Goal: Use online tool/utility: Utilize a website feature to perform a specific function

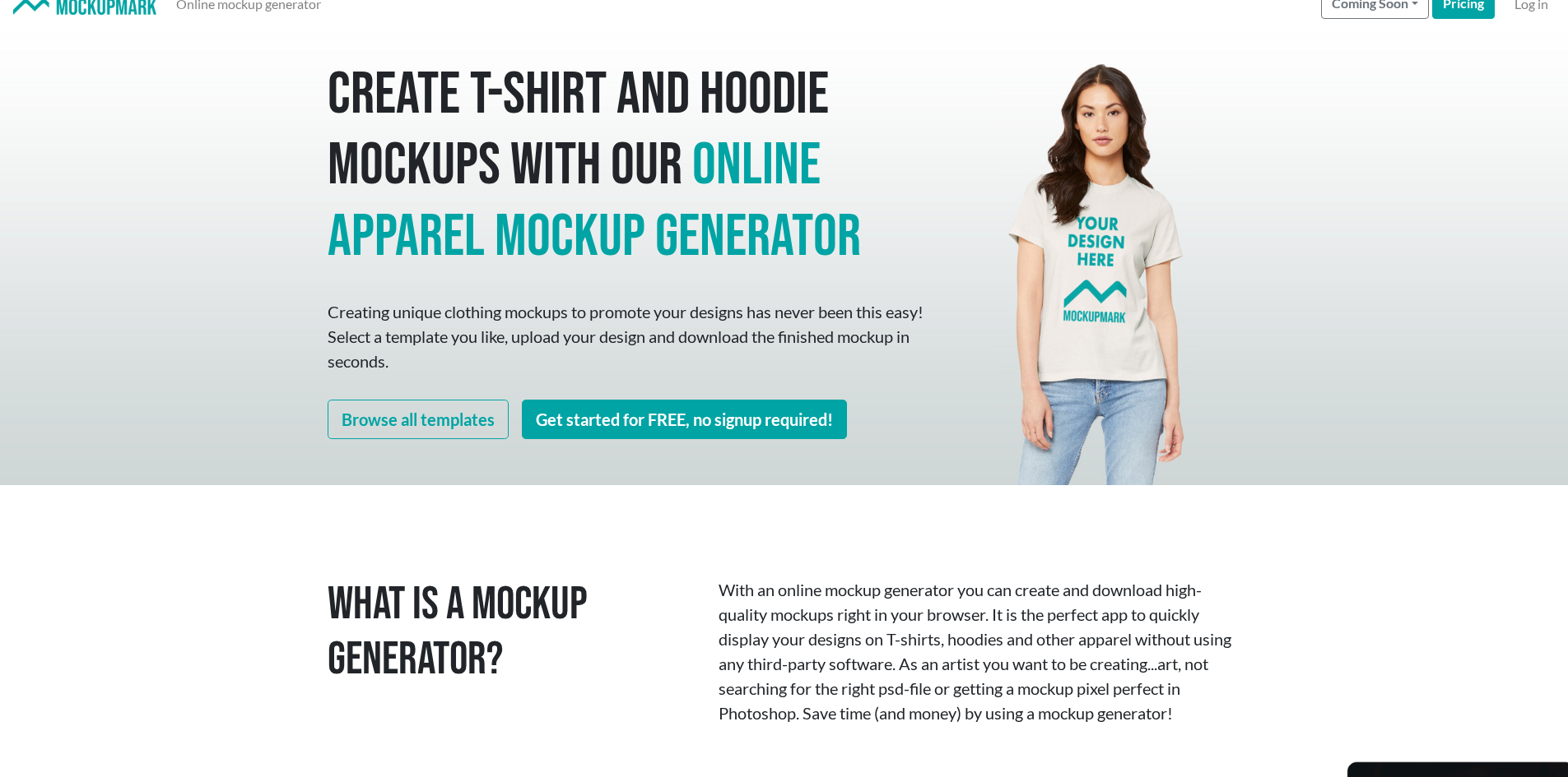
scroll to position [82, 0]
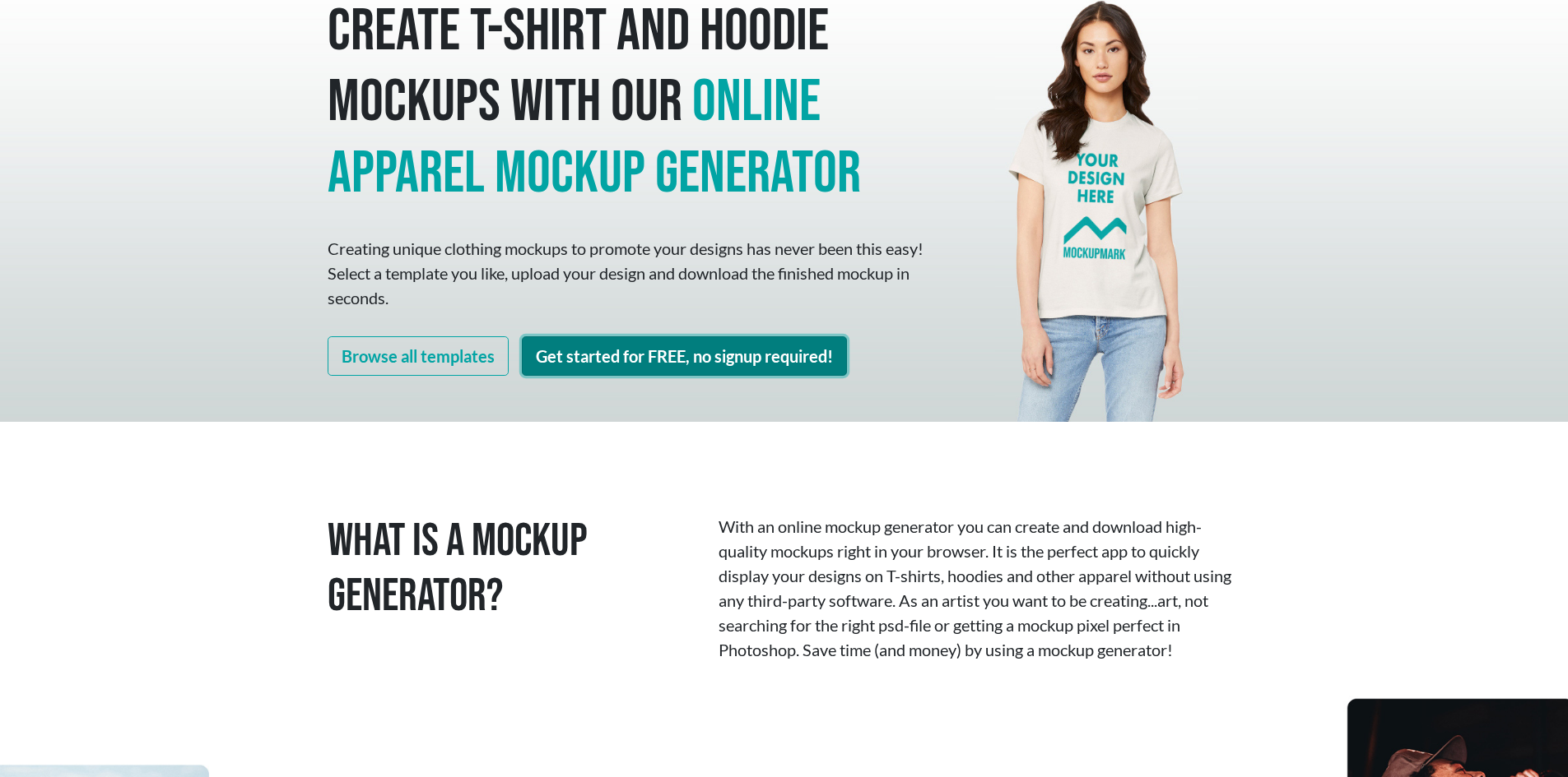
click at [593, 352] on link "Get started for FREE, no signup required!" at bounding box center [684, 355] width 325 height 39
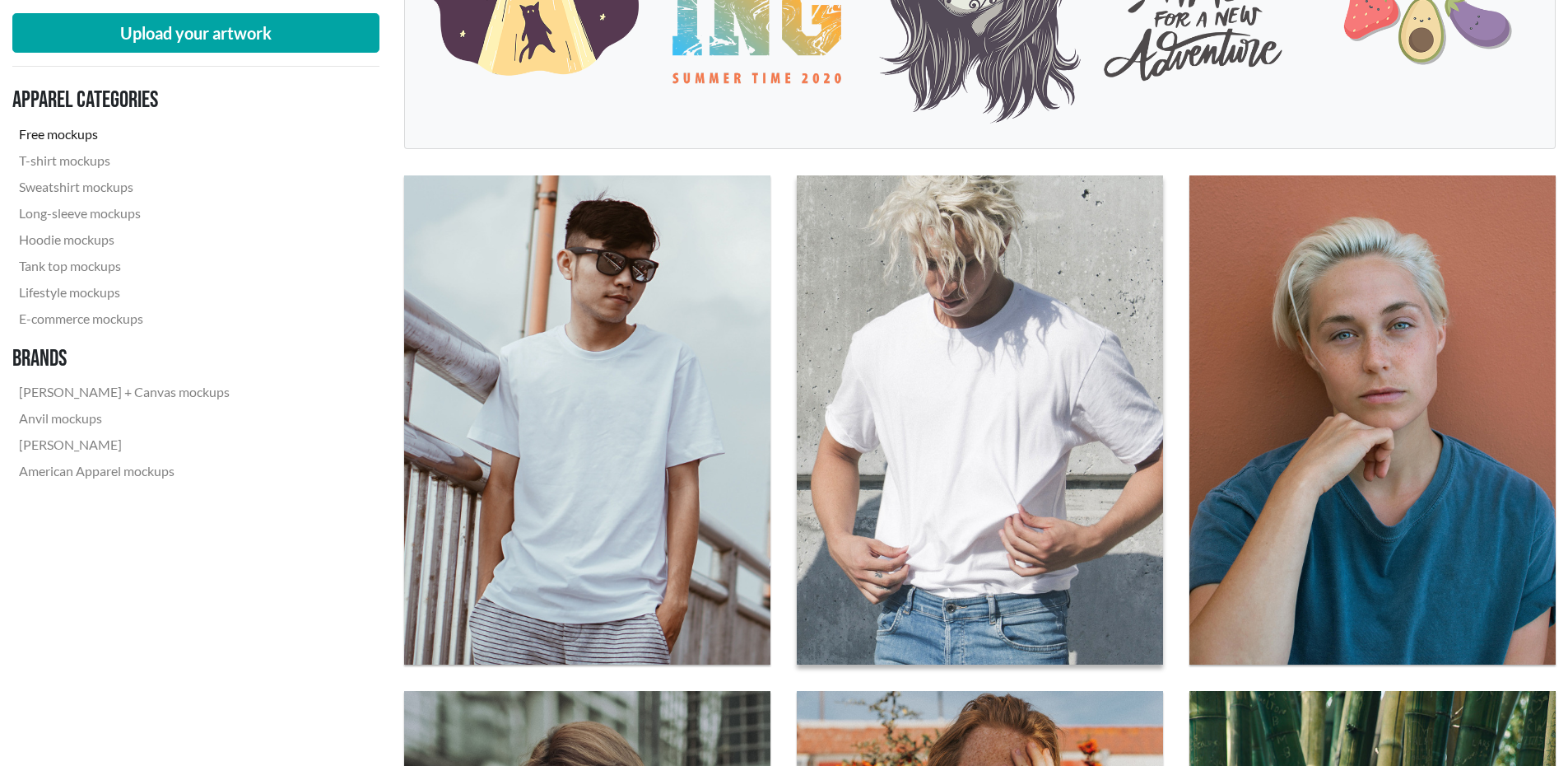
scroll to position [576, 0]
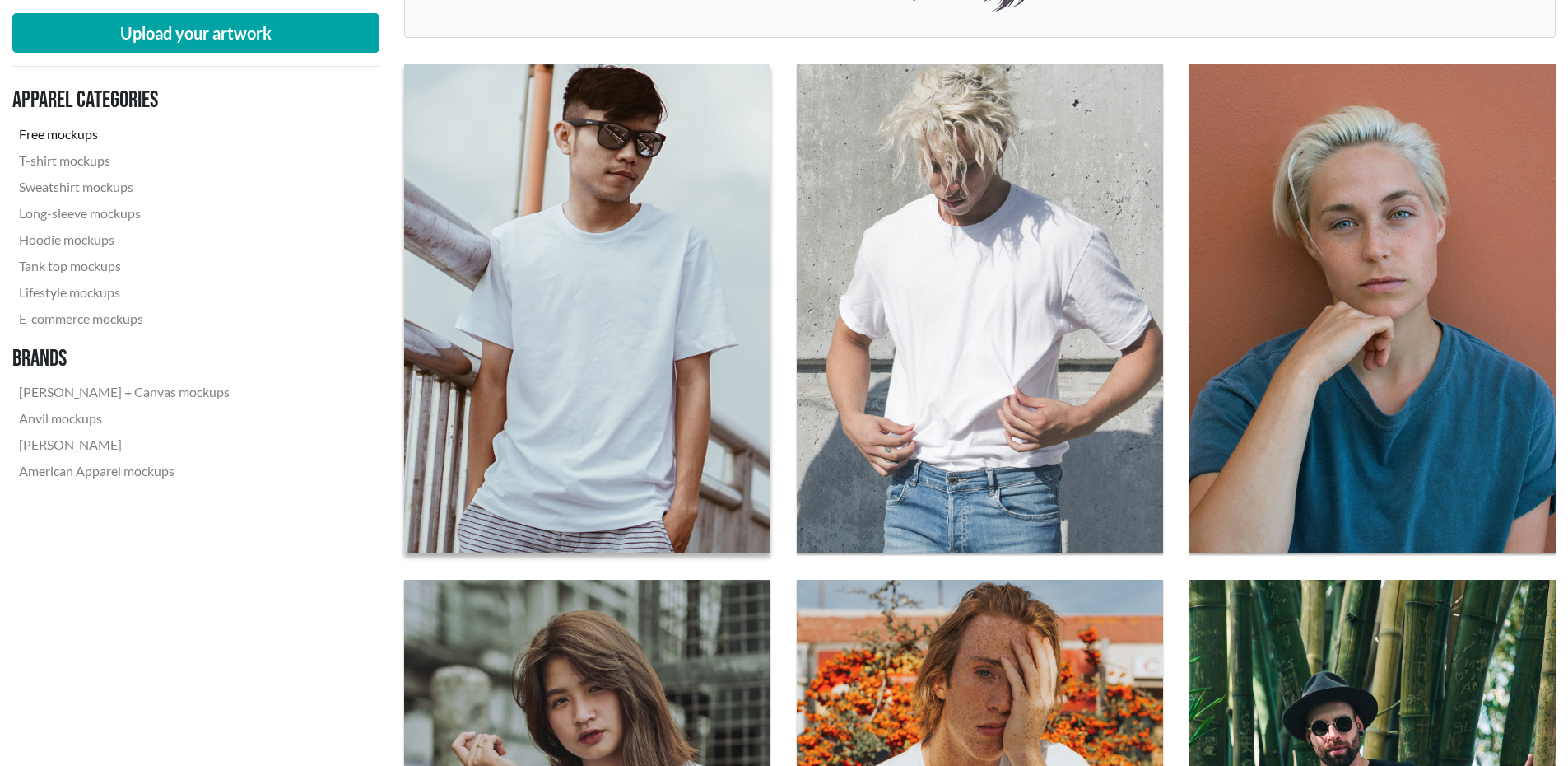
click at [652, 403] on img at bounding box center [587, 309] width 402 height 537
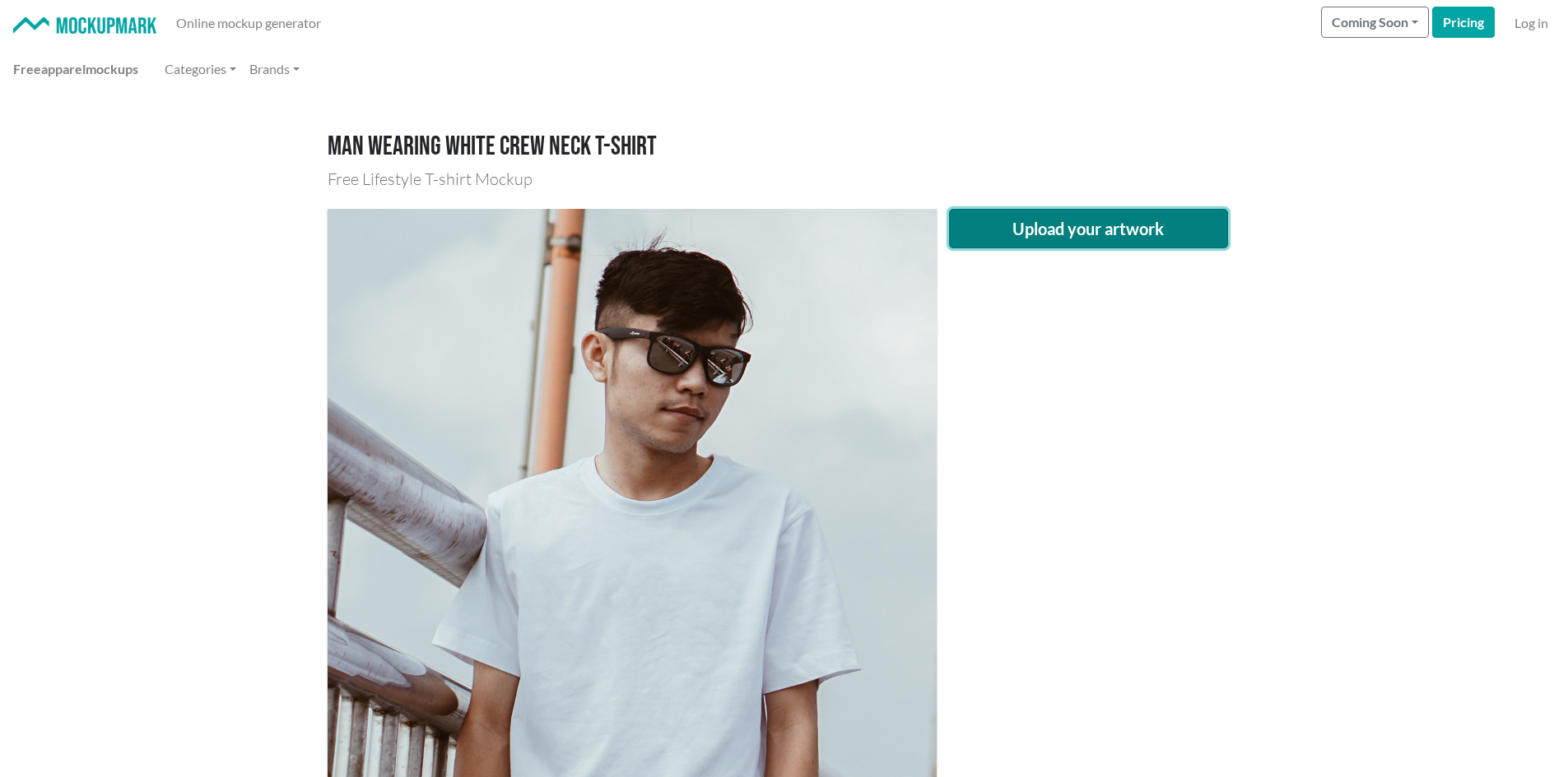
click at [1083, 216] on button "Upload your artwork" at bounding box center [1089, 228] width 280 height 39
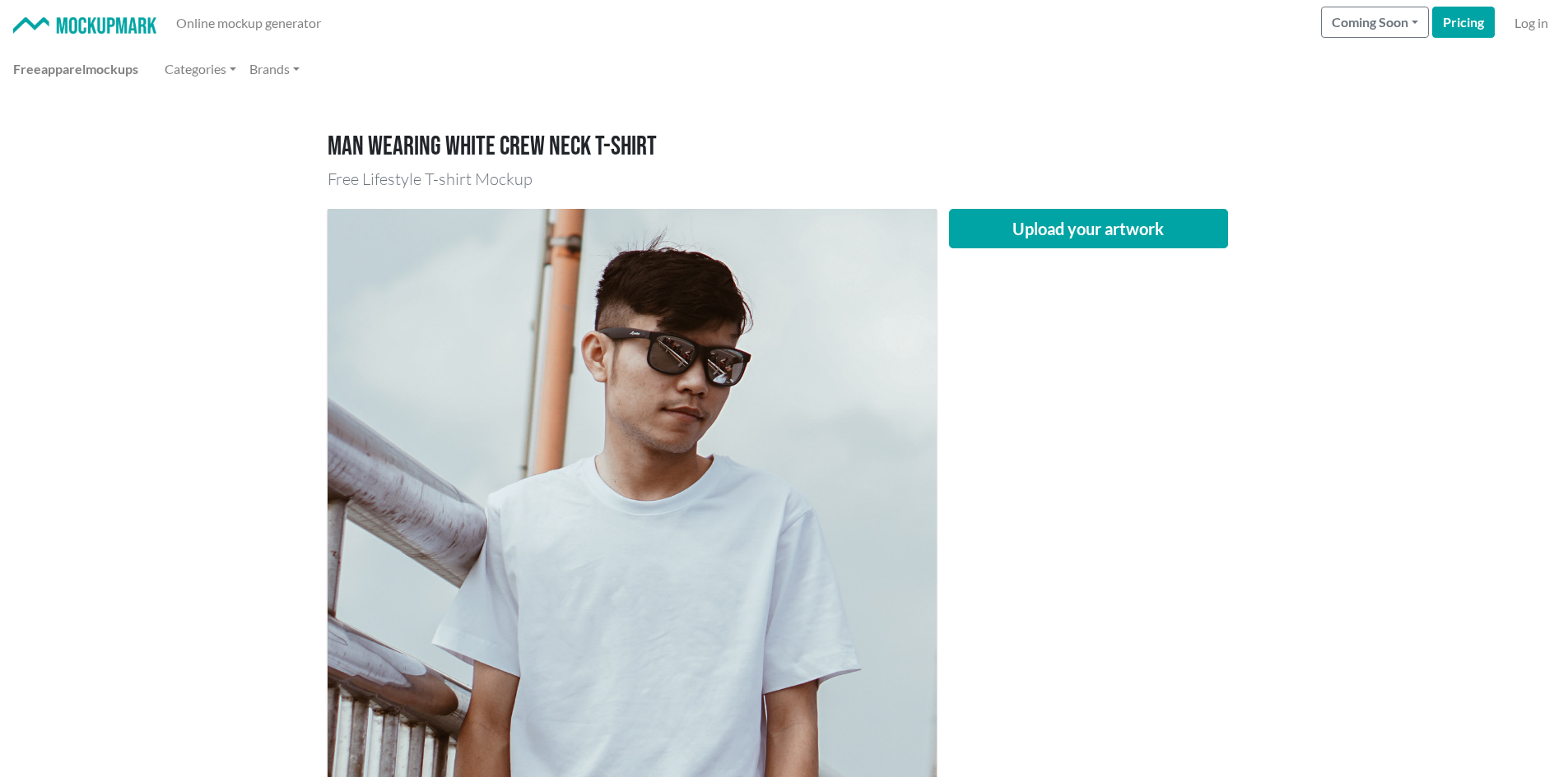
click at [756, 345] on img at bounding box center [632, 614] width 609 height 812
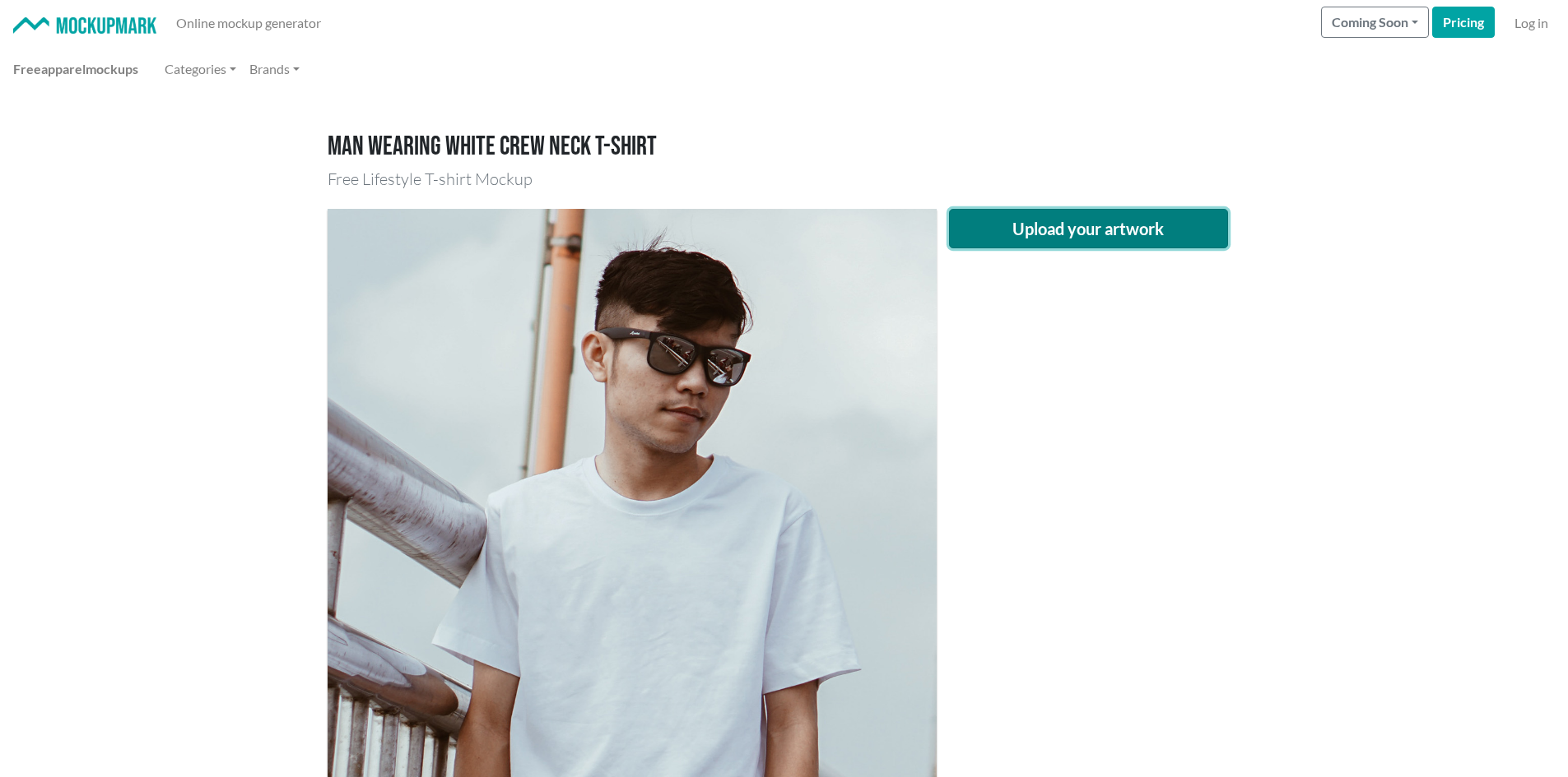
click at [1027, 225] on button "Upload your artwork" at bounding box center [1089, 228] width 280 height 39
click at [1072, 219] on button "Upload your artwork" at bounding box center [1089, 228] width 280 height 39
click at [1015, 237] on button "Upload your artwork" at bounding box center [1089, 228] width 280 height 39
click at [1161, 214] on button "Upload your artwork" at bounding box center [1089, 228] width 280 height 39
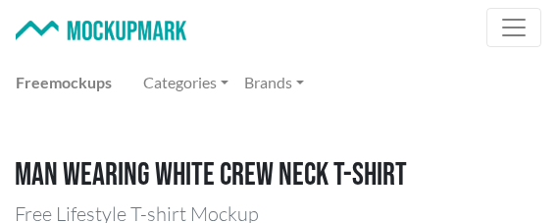
drag, startPoint x: 536, startPoint y: 219, endPoint x: 488, endPoint y: 163, distance: 73.8
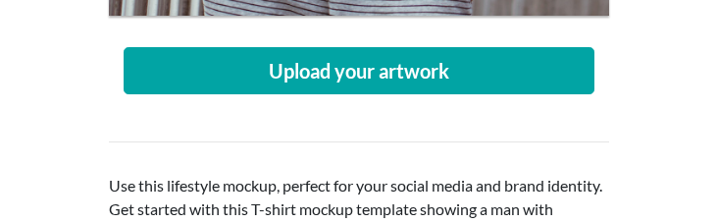
scroll to position [883, 0]
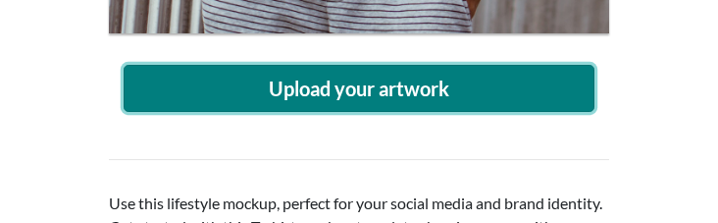
click at [539, 104] on button "Upload your artwork" at bounding box center [359, 88] width 471 height 47
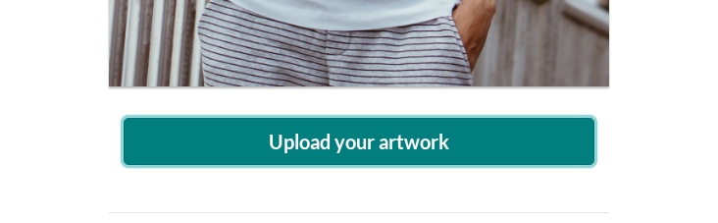
scroll to position [785, 0]
